Goal: Task Accomplishment & Management: Use online tool/utility

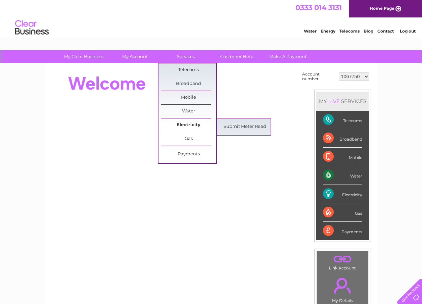
click at [194, 124] on link "Electricity" at bounding box center [188, 124] width 55 height 13
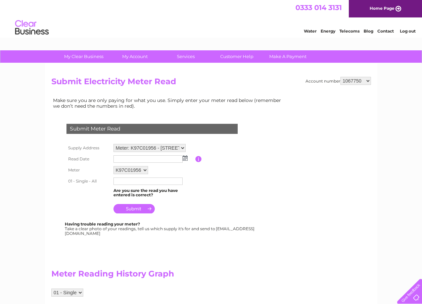
click at [185, 157] on img at bounding box center [184, 157] width 5 height 5
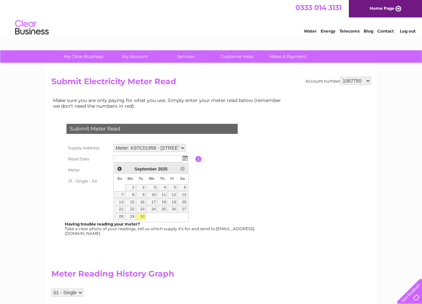
click at [142, 215] on link "30" at bounding box center [140, 216] width 9 height 7
type input "2025/09/30"
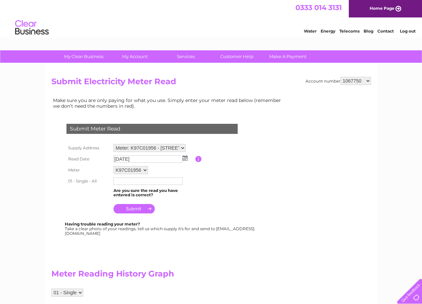
click at [123, 183] on input "text" at bounding box center [147, 180] width 69 height 7
click at [182, 147] on select "Meter: K97C01956 - Unit 1 Coln St, Coln St. Aldwyns, Cirencester, GL7 5AZ Meter…" at bounding box center [149, 148] width 72 height 9
select select "126180"
click at [113, 144] on select "Meter: K97C01956 - Unit 1 Coln St, Coln St. Aldwyns, Cirencester, GL7 5AZ Meter…" at bounding box center [149, 148] width 72 height 9
click at [184, 158] on img at bounding box center [184, 157] width 5 height 5
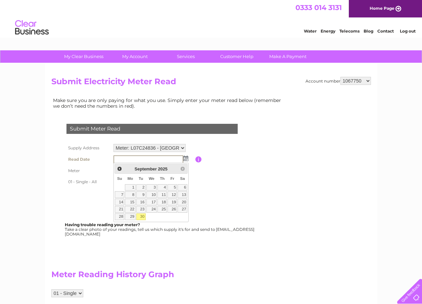
click at [143, 216] on link "30" at bounding box center [140, 216] width 9 height 7
type input "2025/09/30"
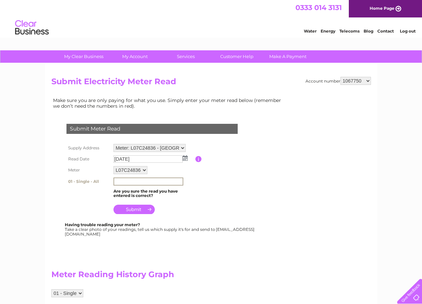
click at [125, 184] on input "text" at bounding box center [148, 181] width 70 height 8
type input "73669"
click at [137, 206] on input "submit" at bounding box center [133, 208] width 41 height 9
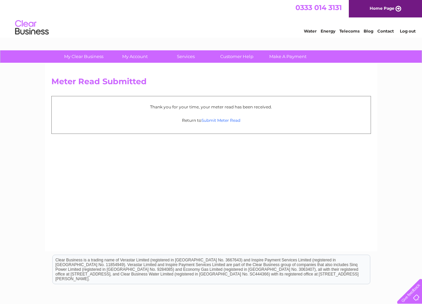
click at [226, 120] on link "Submit Meter Read" at bounding box center [220, 120] width 39 height 5
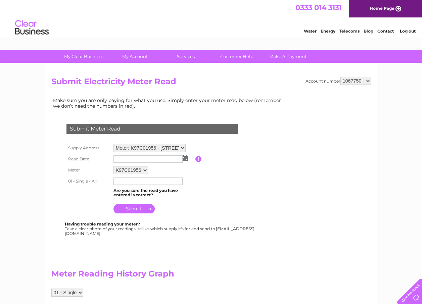
click at [183, 149] on select "Meter: K97C01956 - Unit 1 Coln St, Coln St. Aldwyns, Cirencester, GL7 5AZ Meter…" at bounding box center [149, 148] width 72 height 8
select select "126181"
click at [113, 144] on select "Meter: K97C01956 - Unit 1 Coln St, Coln St. Aldwyns, Cirencester, GL7 5AZ Meter…" at bounding box center [149, 148] width 72 height 9
click at [184, 159] on img at bounding box center [184, 157] width 5 height 5
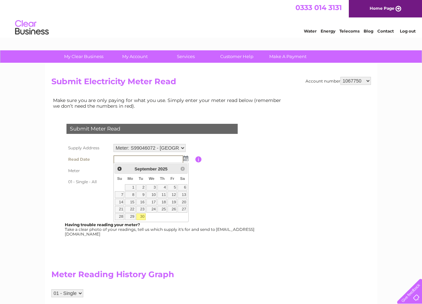
click at [141, 216] on link "30" at bounding box center [140, 216] width 9 height 7
type input "[DATE]"
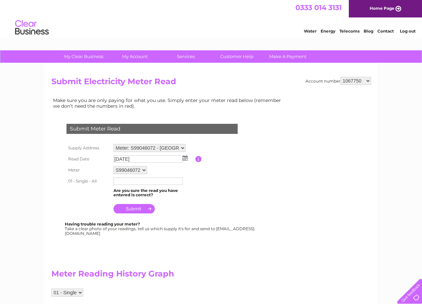
click at [126, 184] on input "text" at bounding box center [147, 180] width 69 height 7
type input "442443"
click at [136, 210] on input "submit" at bounding box center [133, 209] width 41 height 9
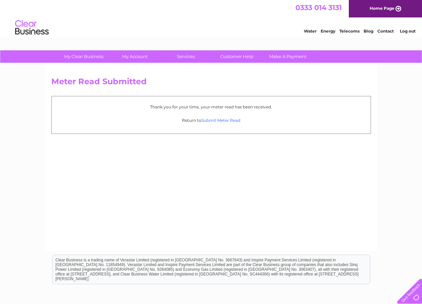
click at [229, 118] on link "Submit Meter Read" at bounding box center [220, 120] width 39 height 5
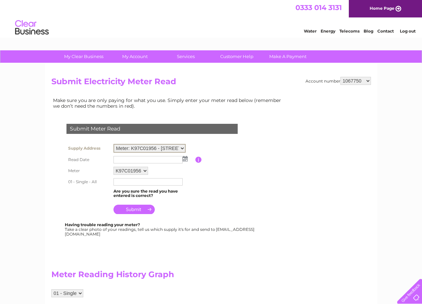
click at [181, 149] on select "Meter: K97C01956 - [STREET_ADDRESS] Meter: L07C24836 - [GEOGRAPHIC_DATA], [GEOG…" at bounding box center [149, 148] width 72 height 9
select select "126183"
click at [113, 144] on select "Meter: K97C01956 - [STREET_ADDRESS] Meter: L07C24836 - [GEOGRAPHIC_DATA], [GEOG…" at bounding box center [149, 148] width 72 height 9
drag, startPoint x: 185, startPoint y: 158, endPoint x: 184, endPoint y: 163, distance: 5.0
click at [184, 158] on img at bounding box center [184, 157] width 5 height 5
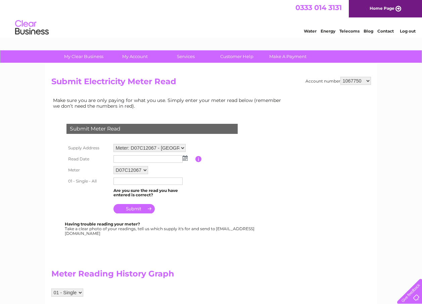
click at [186, 158] on img at bounding box center [184, 157] width 5 height 5
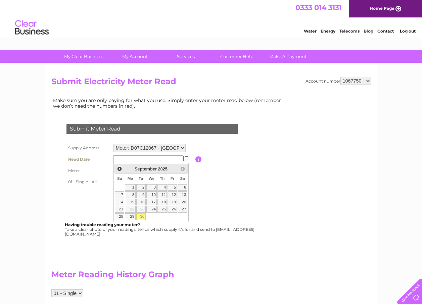
click at [141, 215] on link "30" at bounding box center [140, 216] width 9 height 7
type input "[DATE]"
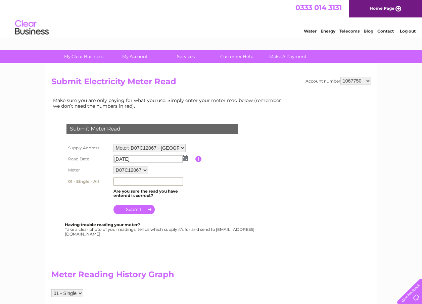
click at [122, 180] on input "text" at bounding box center [148, 181] width 70 height 8
type input "7892"
click at [138, 208] on input "submit" at bounding box center [133, 208] width 41 height 9
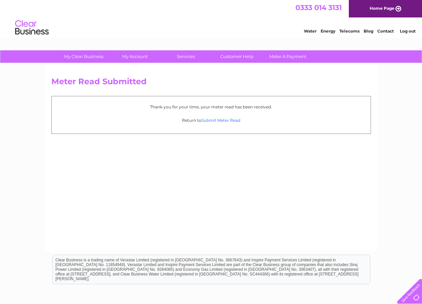
click at [220, 119] on link "Submit Meter Read" at bounding box center [220, 120] width 39 height 5
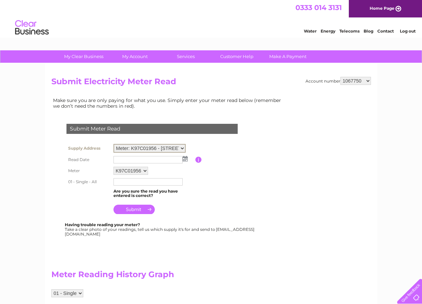
click at [180, 149] on select "Meter: K97C01956 - Unit 1 Coln St, Coln St. Aldwyns, Cirencester, GL7 5AZ Meter…" at bounding box center [149, 148] width 72 height 9
select select "126184"
click at [113, 144] on select "Meter: K97C01956 - Unit 1 Coln St, Coln St. Aldwyns, Cirencester, GL7 5AZ Meter…" at bounding box center [149, 148] width 72 height 9
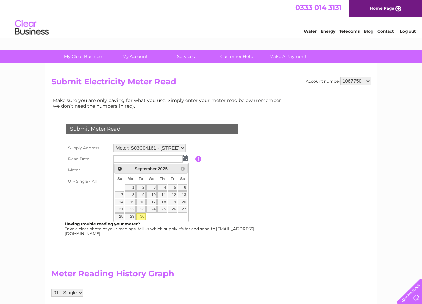
click at [141, 214] on link "30" at bounding box center [140, 216] width 9 height 7
type input "[DATE]"
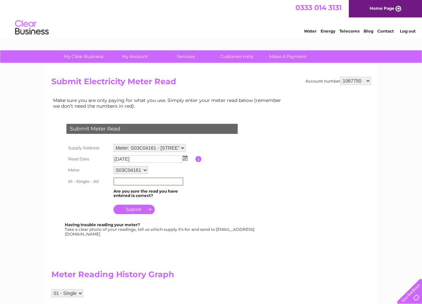
click at [126, 183] on input "text" at bounding box center [148, 181] width 70 height 8
type input "29965"
click at [140, 208] on input "submit" at bounding box center [133, 208] width 41 height 9
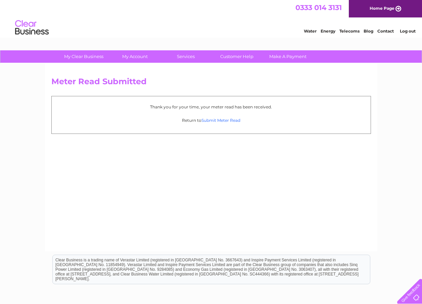
click at [230, 119] on link "Submit Meter Read" at bounding box center [220, 120] width 39 height 5
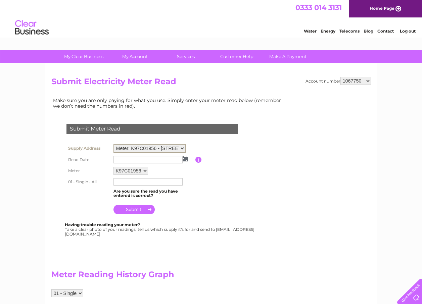
click at [181, 149] on select "Meter: K97C01956 - [STREET_ADDRESS] Meter: L07C24836 - [GEOGRAPHIC_DATA], [GEOG…" at bounding box center [149, 148] width 72 height 9
select select "126185"
click at [113, 144] on select "Meter: K97C01956 - [STREET_ADDRESS] Meter: L07C24836 - [GEOGRAPHIC_DATA], [GEOG…" at bounding box center [149, 148] width 72 height 9
click at [184, 160] on img at bounding box center [184, 157] width 5 height 5
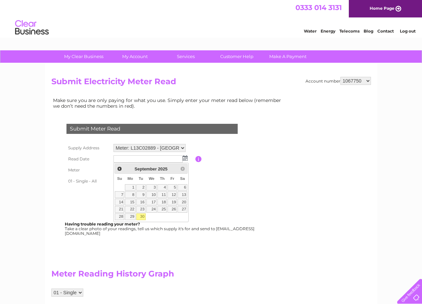
click at [143, 214] on link "30" at bounding box center [140, 216] width 9 height 7
type input "[DATE]"
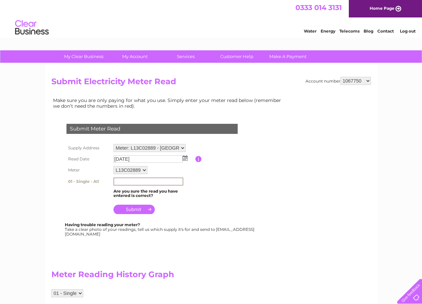
click at [125, 181] on input "text" at bounding box center [148, 181] width 70 height 8
type input "2769"
click at [130, 208] on input "submit" at bounding box center [133, 208] width 41 height 9
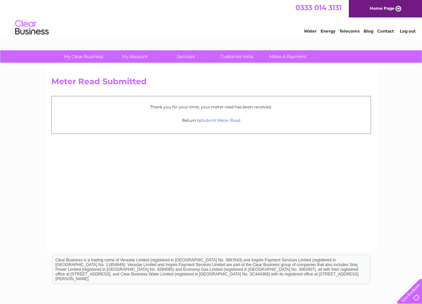
click at [230, 118] on link "Submit Meter Read" at bounding box center [220, 120] width 39 height 5
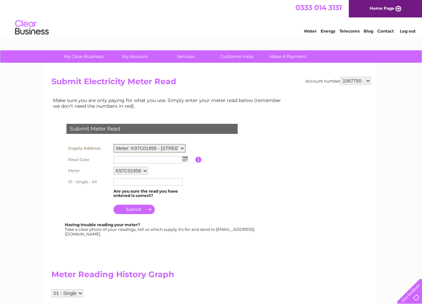
click at [182, 149] on select "Meter: K97C01956 - [STREET_ADDRESS] Meter: L07C24836 - [GEOGRAPHIC_DATA], [GEOG…" at bounding box center [149, 148] width 72 height 9
select select "126186"
click at [113, 144] on select "Meter: K97C01956 - [STREET_ADDRESS] Meter: L07C24836 - [GEOGRAPHIC_DATA], [GEOG…" at bounding box center [149, 148] width 72 height 9
click at [184, 155] on img at bounding box center [184, 157] width 5 height 5
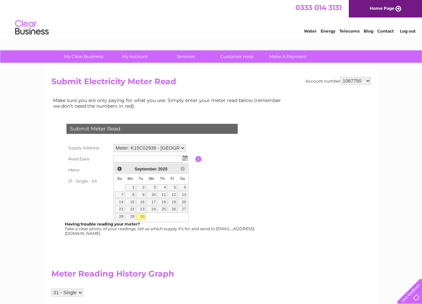
click at [143, 216] on link "30" at bounding box center [140, 216] width 9 height 7
type input "[DATE]"
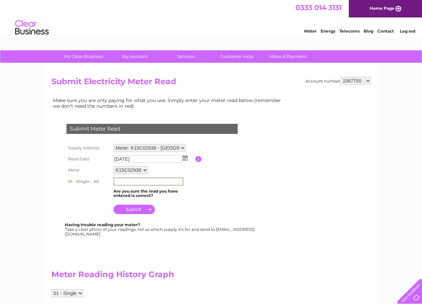
click at [123, 182] on input "text" at bounding box center [148, 181] width 70 height 8
type input "3498"
click at [132, 209] on input "submit" at bounding box center [133, 208] width 41 height 9
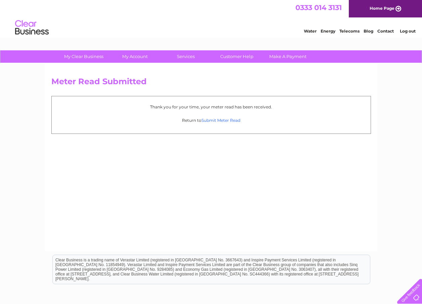
click at [224, 119] on link "Submit Meter Read" at bounding box center [220, 120] width 39 height 5
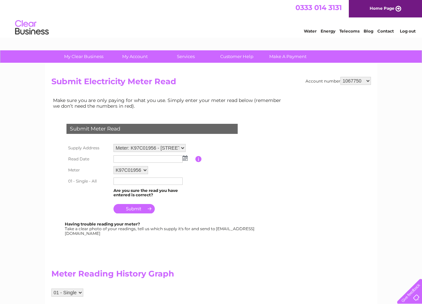
click at [185, 149] on select "Meter: K97C01956 - Unit 1 Coln St, Coln St. Aldwyns, Cirencester, GL7 5AZ Meter…" at bounding box center [149, 148] width 72 height 8
select select "126187"
click at [113, 144] on select "Meter: K97C01956 - Unit 1 Coln St, Coln St. Aldwyns, Cirencester, GL7 5AZ Meter…" at bounding box center [149, 148] width 72 height 9
click at [185, 158] on img at bounding box center [184, 157] width 5 height 5
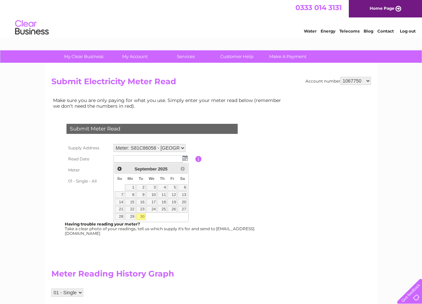
click at [144, 217] on link "30" at bounding box center [140, 216] width 9 height 7
type input "[DATE]"
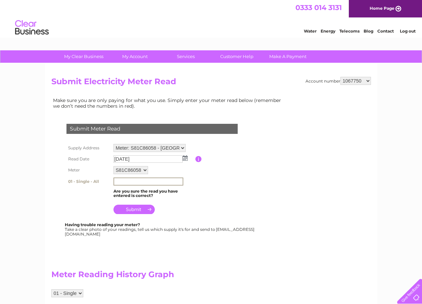
click at [121, 182] on input "text" at bounding box center [148, 181] width 70 height 8
type input "838281"
click at [129, 210] on input "submit" at bounding box center [133, 209] width 41 height 9
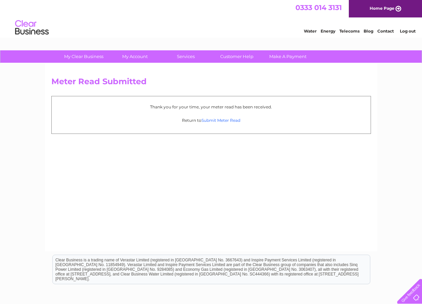
click at [214, 118] on link "Submit Meter Read" at bounding box center [220, 120] width 39 height 5
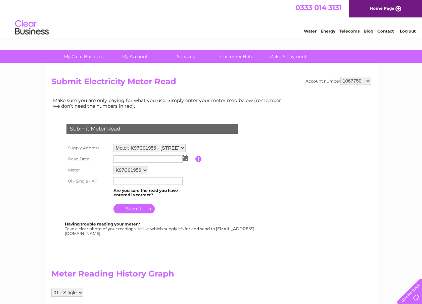
click at [367, 80] on select "1067750 30305974 30305975 30305976 30305977" at bounding box center [355, 81] width 31 height 8
select select "30305974"
click at [340, 77] on select "1067750 30305974 30305975 30305976 30305977" at bounding box center [355, 81] width 31 height 8
click at [184, 155] on img at bounding box center [184, 157] width 5 height 5
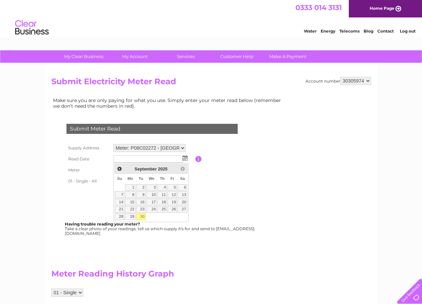
click at [140, 216] on link "30" at bounding box center [140, 216] width 9 height 7
type input "2025/09/30"
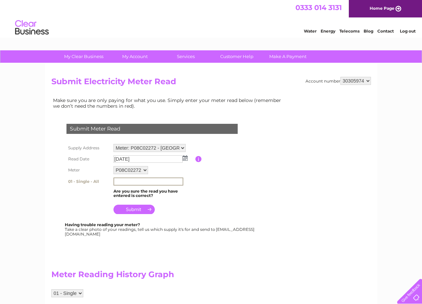
click at [123, 183] on input "text" at bounding box center [148, 181] width 70 height 8
type input "662597"
click at [132, 209] on input "submit" at bounding box center [133, 208] width 41 height 9
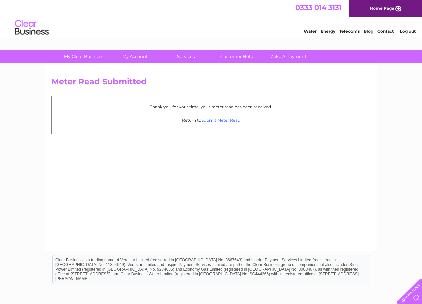
click at [228, 119] on link "Submit Meter Read" at bounding box center [220, 120] width 39 height 5
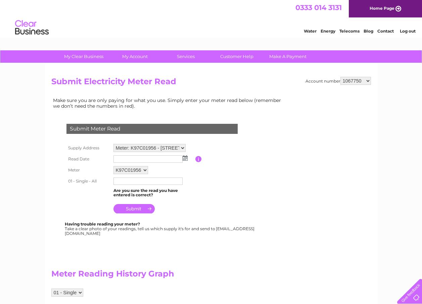
click at [369, 79] on select "1067750 30305974 30305975 30305976 30305977" at bounding box center [355, 81] width 31 height 8
select select "30305975"
click at [340, 77] on select "1067750 30305974 30305975 30305976 30305977" at bounding box center [355, 81] width 31 height 8
click at [184, 156] on img at bounding box center [184, 157] width 5 height 5
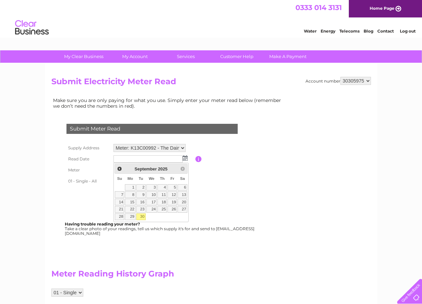
click at [140, 216] on link "30" at bounding box center [140, 216] width 9 height 7
type input "2025/09/30"
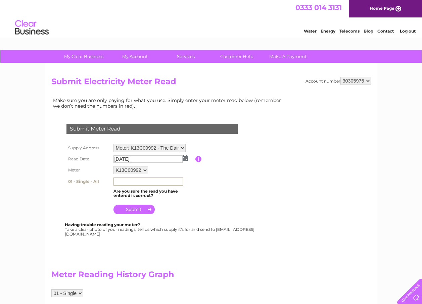
click at [121, 180] on input "text" at bounding box center [148, 181] width 70 height 8
type input "39107"
click at [139, 209] on input "submit" at bounding box center [133, 209] width 41 height 9
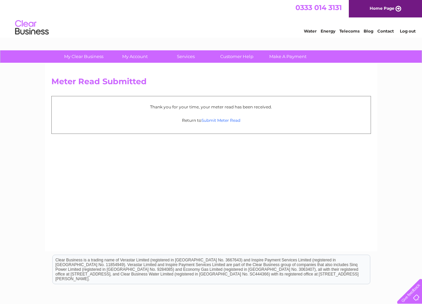
click at [234, 119] on link "Submit Meter Read" at bounding box center [220, 120] width 39 height 5
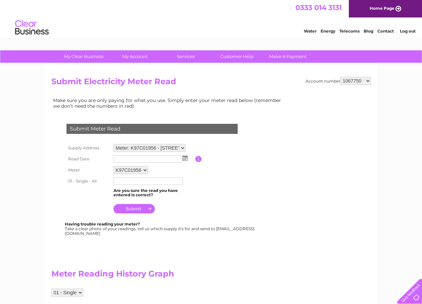
click at [186, 160] on img at bounding box center [184, 157] width 5 height 5
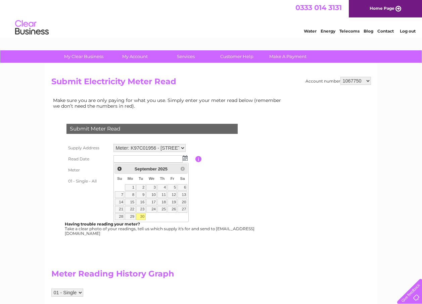
click at [143, 217] on link "30" at bounding box center [140, 216] width 9 height 7
type input "2025/09/30"
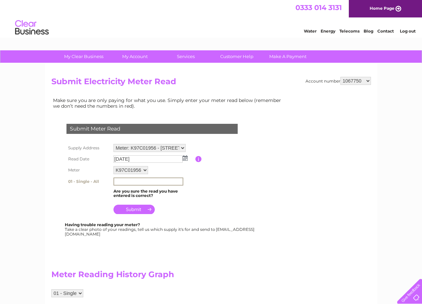
click at [126, 181] on input "text" at bounding box center [148, 181] width 70 height 8
click at [368, 82] on select "1067750 30305974 30305975 30305976 30305977" at bounding box center [355, 81] width 31 height 8
select select "30305976"
click at [340, 77] on select "1067750 30305974 30305975 30305976 30305977" at bounding box center [355, 81] width 31 height 8
click at [187, 157] on img at bounding box center [184, 157] width 5 height 5
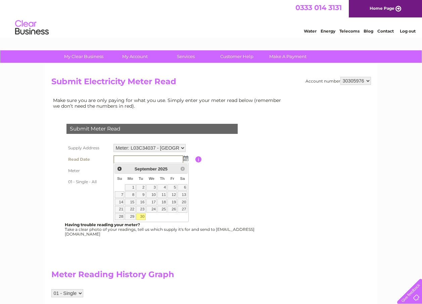
click at [141, 216] on link "30" at bounding box center [140, 216] width 9 height 7
type input "2025/09/30"
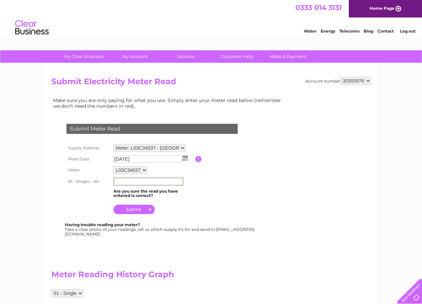
click at [120, 182] on input "text" at bounding box center [148, 181] width 70 height 8
type input "52151"
click at [137, 208] on input "submit" at bounding box center [133, 209] width 41 height 9
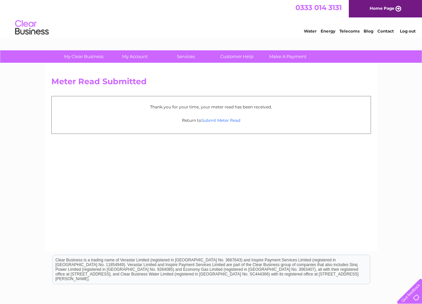
click at [234, 121] on link "Submit Meter Read" at bounding box center [220, 120] width 39 height 5
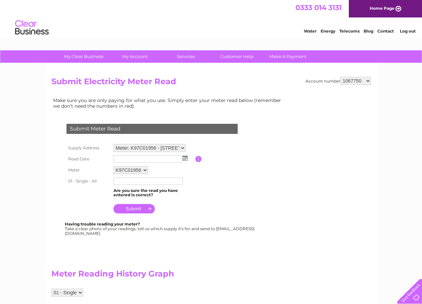
click at [368, 82] on select "1067750 30305974 30305975 30305976 30305977" at bounding box center [355, 81] width 31 height 8
select select "30305977"
click at [340, 77] on select "1067750 30305974 30305975 30305976 30305977" at bounding box center [355, 81] width 31 height 8
click at [183, 156] on img at bounding box center [184, 157] width 5 height 5
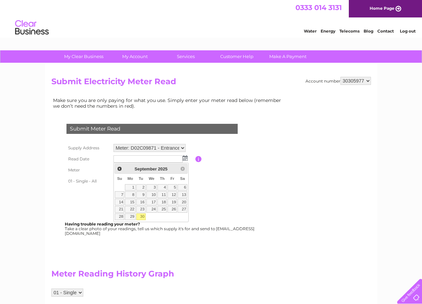
click at [139, 214] on link "30" at bounding box center [140, 216] width 9 height 7
type input "2025/09/30"
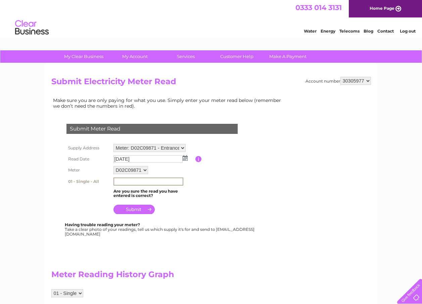
click at [119, 182] on input "text" at bounding box center [148, 181] width 70 height 8
type input "19681"
click at [135, 206] on input "submit" at bounding box center [133, 208] width 41 height 9
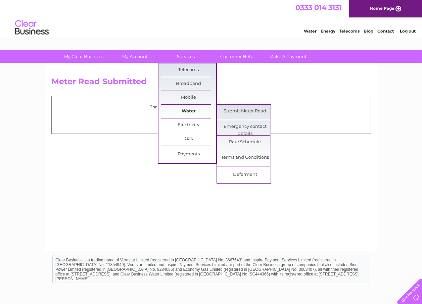
click at [196, 109] on link "Water" at bounding box center [188, 111] width 55 height 13
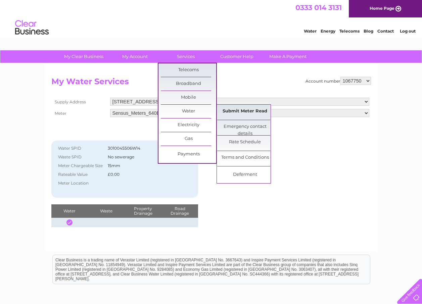
click at [226, 108] on link "Submit Meter Read" at bounding box center [244, 111] width 55 height 13
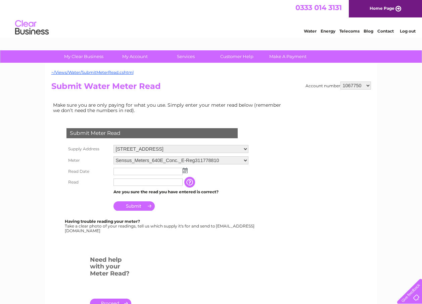
click at [184, 170] on img at bounding box center [184, 170] width 5 height 5
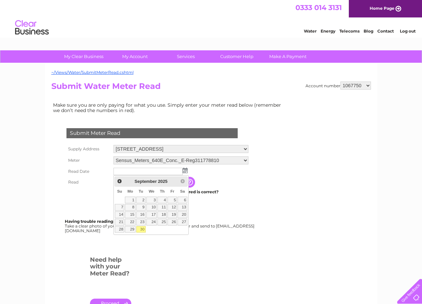
click at [140, 228] on link "30" at bounding box center [140, 229] width 9 height 7
type input "2025/09/30"
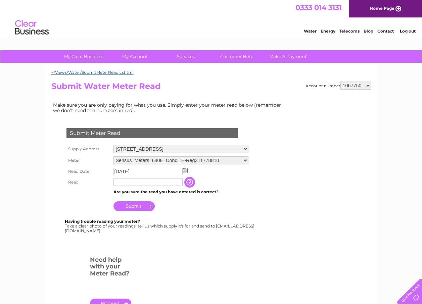
click at [125, 183] on input "text" at bounding box center [147, 181] width 69 height 7
click at [124, 178] on td at bounding box center [148, 182] width 72 height 11
click at [124, 181] on input "text" at bounding box center [147, 181] width 69 height 7
click at [122, 185] on input "text" at bounding box center [147, 181] width 69 height 7
click at [248, 163] on select "Sensus_Meters_640E_Conc._E-Reg311778810" at bounding box center [180, 160] width 135 height 8
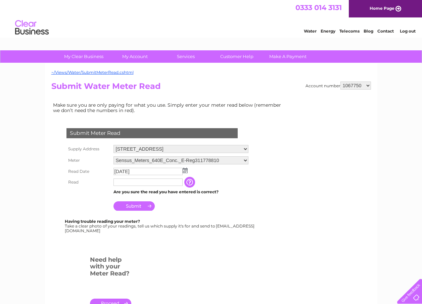
click at [127, 181] on input "text" at bounding box center [147, 181] width 69 height 7
click at [38, 193] on div "My Clear Business Login Details My Details My Preferences Link Account My Accou…" at bounding box center [211, 249] width 422 height 398
click at [196, 182] on input "button" at bounding box center [190, 182] width 12 height 11
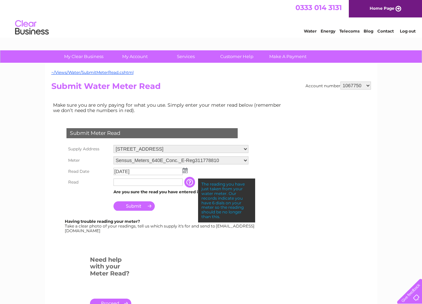
click at [196, 180] on input "button" at bounding box center [190, 182] width 12 height 11
click at [187, 170] on img at bounding box center [184, 170] width 5 height 5
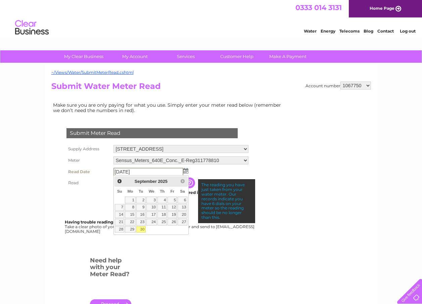
click at [141, 228] on link "30" at bounding box center [140, 229] width 9 height 7
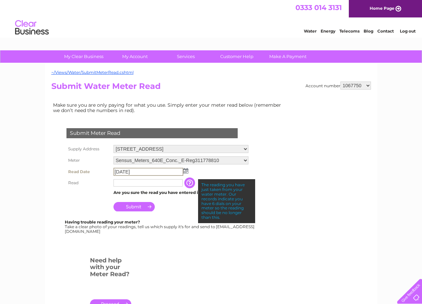
click at [116, 183] on input "text" at bounding box center [147, 182] width 69 height 7
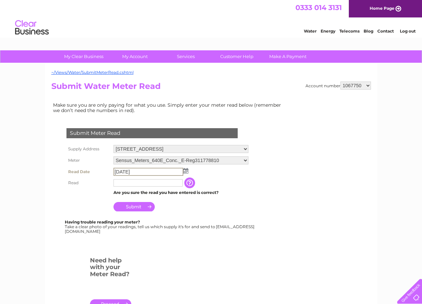
click at [248, 147] on select "Williamstrip Farm Buildings, Hatherop, Cirencester, GL7 3NA Finians Farming Llp…" at bounding box center [180, 149] width 135 height 8
select select "496233"
click at [113, 145] on select "Williamstrip Farm Buildings, Hatherop, Cirencester, GL7 3NA Finians Farming Llp…" at bounding box center [180, 149] width 135 height 8
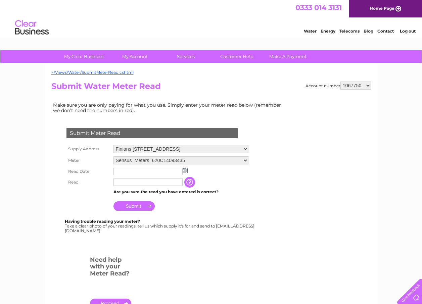
click at [248, 148] on select "[GEOGRAPHIC_DATA], Hatherop, [GEOGRAPHIC_DATA], GL7 3NA [GEOGRAPHIC_DATA][STREE…" at bounding box center [180, 149] width 135 height 8
select select "496232"
click at [113, 145] on select "[GEOGRAPHIC_DATA], Hatherop, [GEOGRAPHIC_DATA], GL7 3NA [GEOGRAPHIC_DATA][STREE…" at bounding box center [180, 149] width 135 height 8
click at [185, 170] on img at bounding box center [184, 170] width 5 height 5
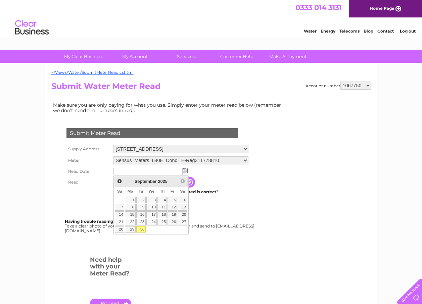
click at [143, 227] on link "30" at bounding box center [140, 229] width 9 height 7
type input "2025/09/30"
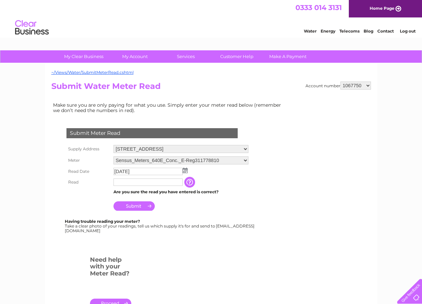
click at [121, 183] on input "text" at bounding box center [147, 181] width 69 height 7
click at [130, 182] on input "text" at bounding box center [147, 181] width 69 height 7
click at [123, 200] on td "Submit" at bounding box center [181, 204] width 138 height 16
click at [125, 203] on input "Submit" at bounding box center [133, 205] width 41 height 9
click at [125, 184] on input "text" at bounding box center [147, 181] width 69 height 7
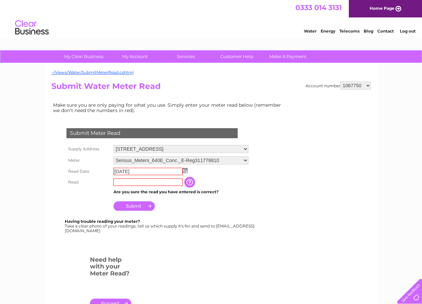
click at [120, 182] on input "text" at bounding box center [147, 181] width 69 height 7
drag, startPoint x: 120, startPoint y: 182, endPoint x: 152, endPoint y: 172, distance: 33.3
click at [125, 183] on input "text" at bounding box center [147, 181] width 69 height 7
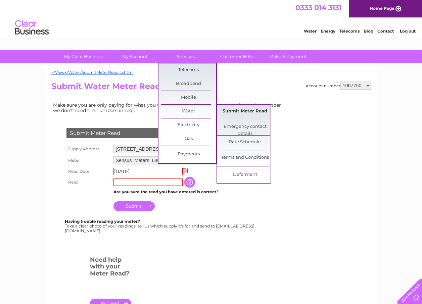
click at [232, 108] on link "Submit Meter Read" at bounding box center [244, 111] width 55 height 13
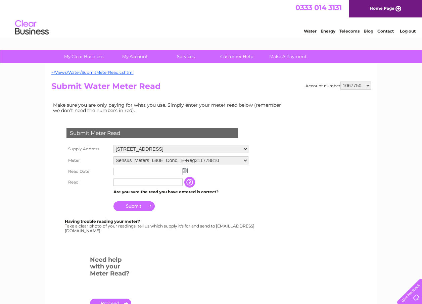
click at [120, 182] on input "text" at bounding box center [147, 181] width 69 height 7
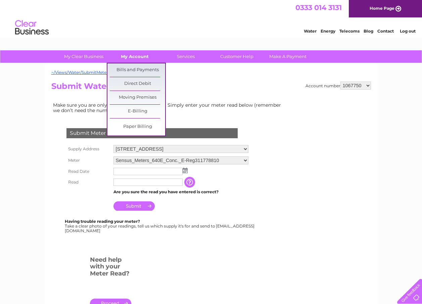
click at [131, 55] on link "My Account" at bounding box center [134, 56] width 55 height 12
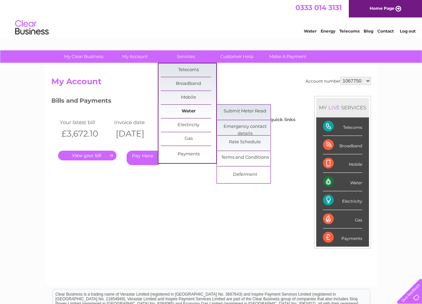
click at [186, 110] on link "Water" at bounding box center [188, 111] width 55 height 13
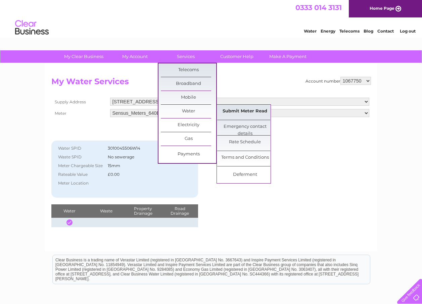
click at [236, 109] on link "Submit Meter Read" at bounding box center [244, 111] width 55 height 13
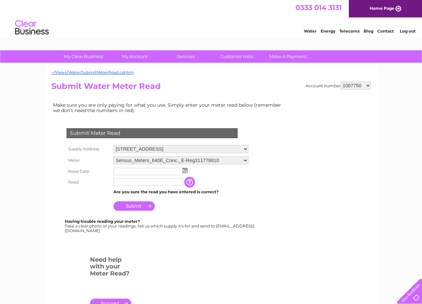
click at [248, 149] on select "[GEOGRAPHIC_DATA], Hatherop, [GEOGRAPHIC_DATA], GL7 3NA [GEOGRAPHIC_DATA][STREE…" at bounding box center [180, 149] width 135 height 8
select select "496236"
click at [113, 145] on select "[GEOGRAPHIC_DATA], Hatherop, [GEOGRAPHIC_DATA], GL7 3NA [GEOGRAPHIC_DATA][STREE…" at bounding box center [180, 149] width 135 height 9
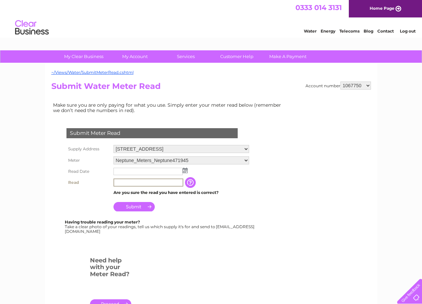
click at [131, 183] on input "text" at bounding box center [148, 182] width 70 height 8
type input "6682"
click at [183, 171] on img at bounding box center [184, 170] width 5 height 5
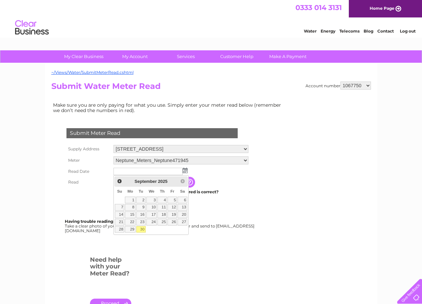
click at [142, 228] on link "30" at bounding box center [140, 229] width 9 height 7
type input "2025/09/30"
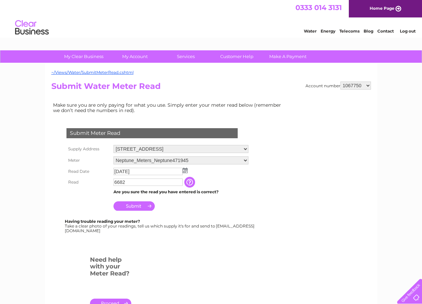
click at [136, 204] on input "Submit" at bounding box center [133, 205] width 41 height 9
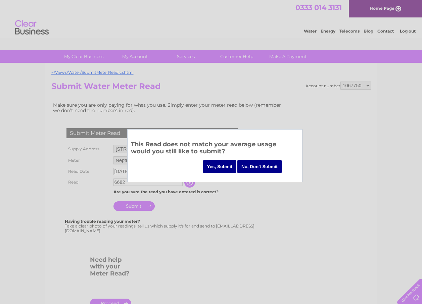
click at [214, 163] on input "Yes, Submit" at bounding box center [220, 166] width 34 height 13
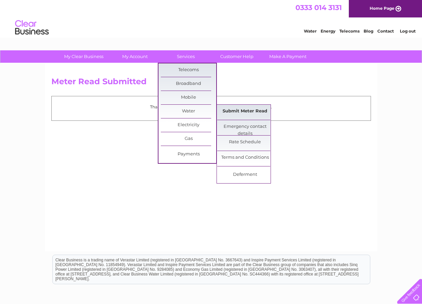
click at [227, 107] on link "Submit Meter Read" at bounding box center [244, 111] width 55 height 13
click at [243, 109] on link "Submit Meter Read" at bounding box center [244, 111] width 55 height 13
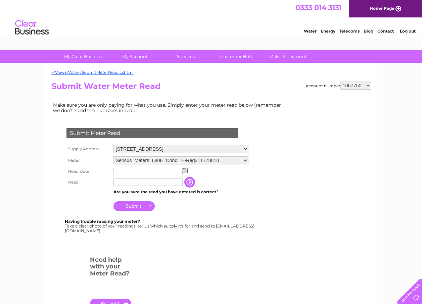
click at [120, 185] on input "text" at bounding box center [147, 181] width 69 height 7
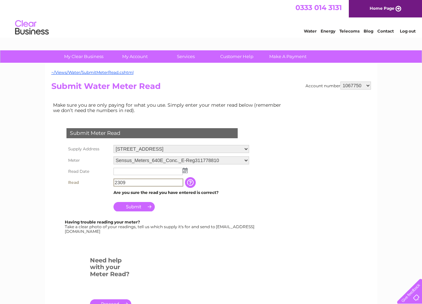
type input "2309"
click at [187, 170] on img at bounding box center [184, 170] width 5 height 5
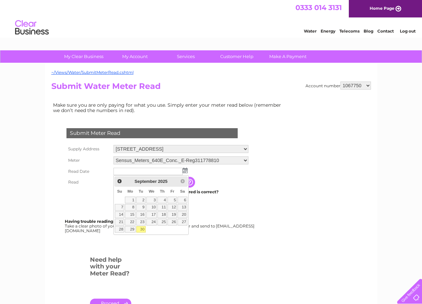
click at [142, 228] on link "30" at bounding box center [140, 229] width 9 height 7
type input "[DATE]"
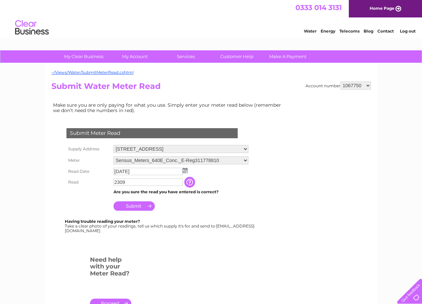
click at [130, 205] on input "Submit" at bounding box center [133, 205] width 41 height 9
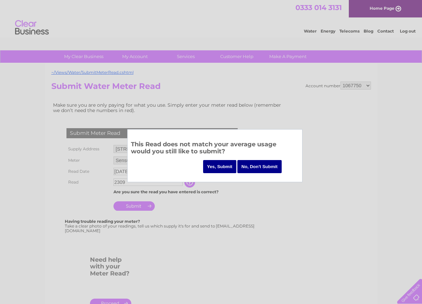
click at [269, 165] on input "No, Don't Submit" at bounding box center [259, 166] width 44 height 13
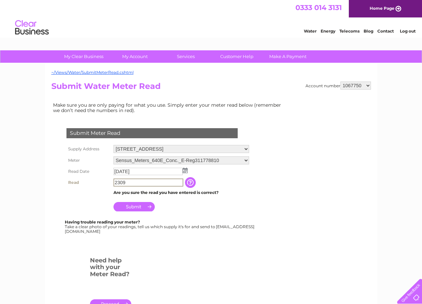
click at [127, 182] on input "2309" at bounding box center [148, 182] width 70 height 8
type input "2377"
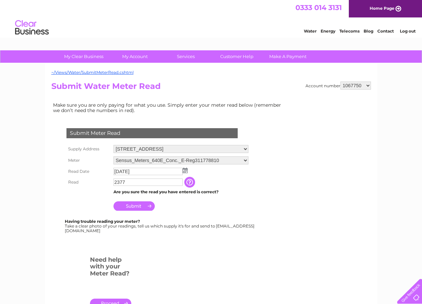
click at [133, 207] on input "Submit" at bounding box center [133, 205] width 41 height 9
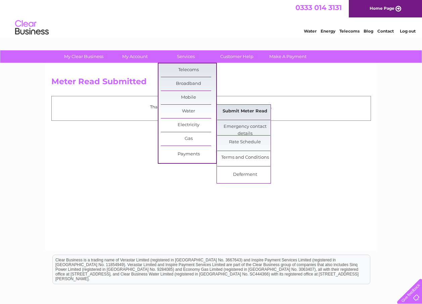
click at [260, 110] on link "Submit Meter Read" at bounding box center [244, 111] width 55 height 13
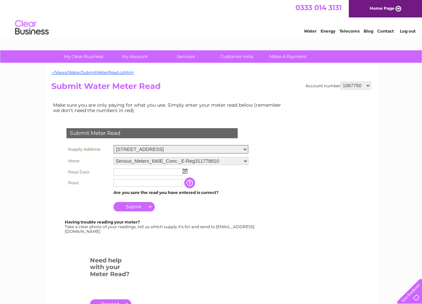
click at [248, 149] on select "Williamstrip Farm Buildings, Hatherop, Cirencester, GL7 3NA Finians Farming Llp…" at bounding box center [180, 149] width 135 height 9
select select "496233"
click at [113, 145] on select "Williamstrip Farm Buildings, Hatherop, Cirencester, GL7 3NA Finians Farming Llp…" at bounding box center [180, 149] width 135 height 9
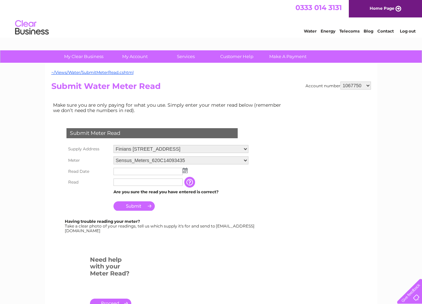
click at [186, 172] on img at bounding box center [184, 170] width 5 height 5
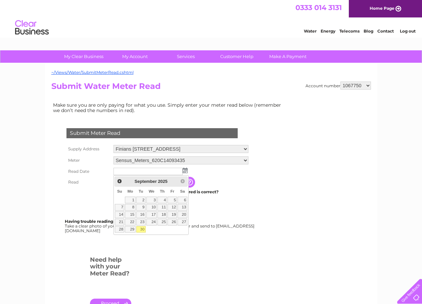
click at [141, 228] on link "30" at bounding box center [140, 229] width 9 height 7
type input "[DATE]"
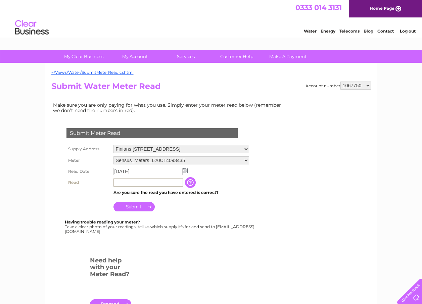
click at [124, 183] on input "text" at bounding box center [148, 182] width 70 height 8
type input "880"
click at [139, 206] on input "Submit" at bounding box center [133, 206] width 41 height 9
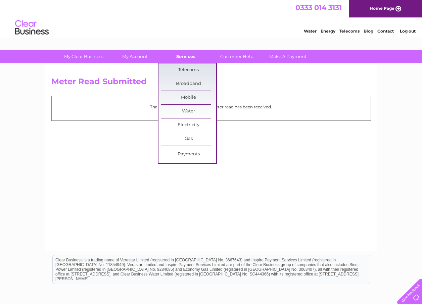
click at [187, 53] on link "Services" at bounding box center [185, 56] width 55 height 12
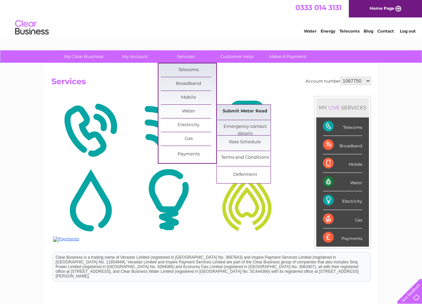
click at [233, 109] on link "Submit Meter Read" at bounding box center [244, 111] width 55 height 13
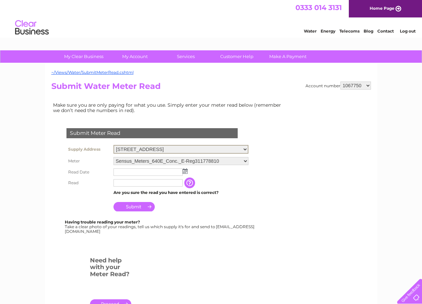
click at [248, 151] on select "Williamstrip Farm Buildings, Hatherop, Cirencester, GL7 3NA Finians Farming Llp…" at bounding box center [180, 149] width 135 height 9
select select "496234"
click at [113, 145] on select "Williamstrip Farm Buildings, Hatherop, Cirencester, GL7 3NA Finians Farming Llp…" at bounding box center [180, 149] width 135 height 9
click at [185, 172] on img at bounding box center [184, 170] width 5 height 5
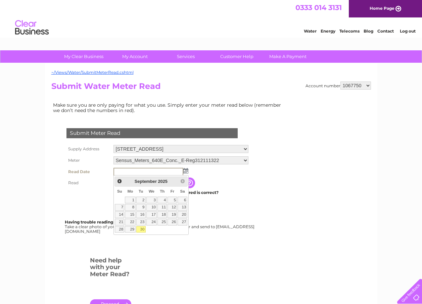
click at [143, 230] on link "30" at bounding box center [140, 229] width 9 height 7
type input "2025/09/30"
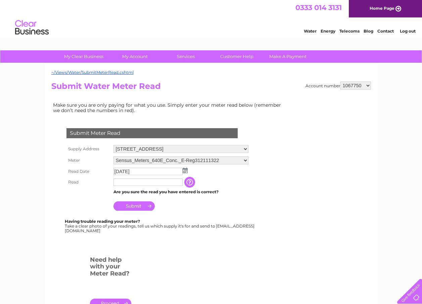
click at [124, 183] on input "text" at bounding box center [147, 181] width 69 height 7
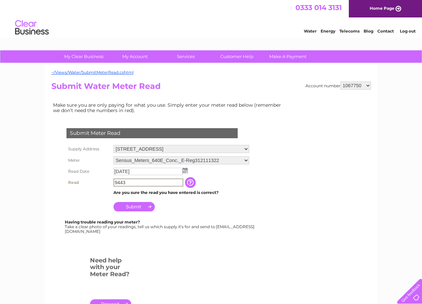
type input "9443"
click at [126, 205] on input "Submit" at bounding box center [133, 205] width 41 height 9
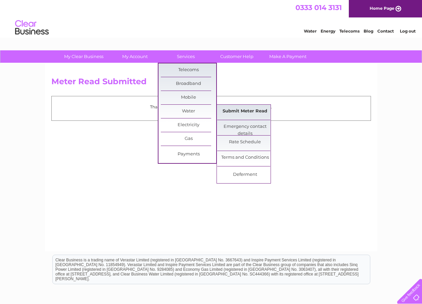
click at [241, 110] on link "Submit Meter Read" at bounding box center [244, 111] width 55 height 13
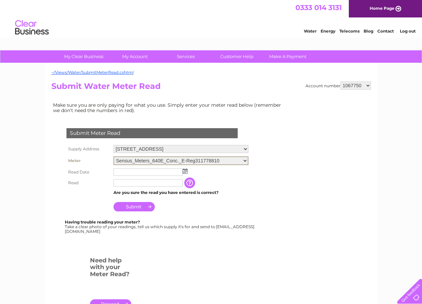
click at [248, 160] on select "Sensus_Meters_640E_Conc._E-Reg311778810" at bounding box center [180, 160] width 135 height 9
click at [248, 147] on select "Williamstrip Farm Buildings, Hatherop, Cirencester, GL7 3NA Finians Farming Llp…" at bounding box center [180, 149] width 135 height 9
select select "496235"
click at [113, 145] on select "Williamstrip Farm Buildings, Hatherop, Cirencester, GL7 3NA Finians Farming Llp…" at bounding box center [180, 149] width 135 height 9
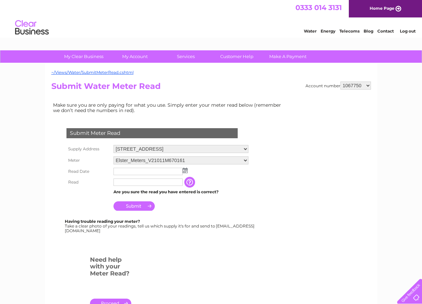
click at [185, 171] on img at bounding box center [184, 170] width 5 height 5
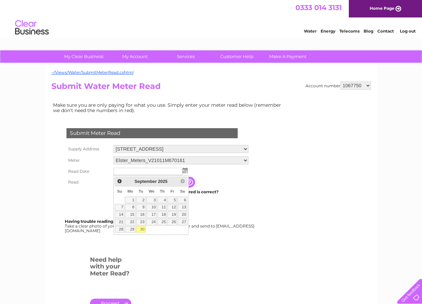
click at [140, 229] on link "30" at bounding box center [140, 229] width 9 height 7
type input "[DATE]"
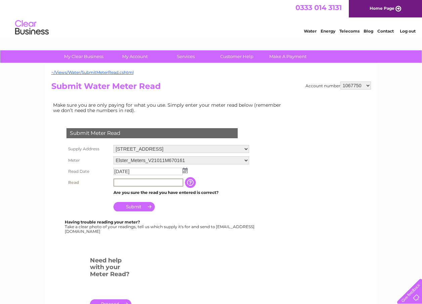
click at [120, 181] on input "text" at bounding box center [148, 182] width 70 height 8
type input "18507"
click at [136, 206] on input "Submit" at bounding box center [133, 205] width 41 height 9
